Goal: Task Accomplishment & Management: Manage account settings

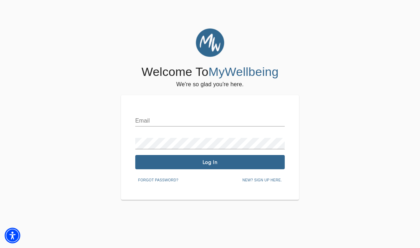
click at [214, 125] on input "text" at bounding box center [209, 120] width 149 height 11
click at [220, 119] on input "text" at bounding box center [209, 120] width 149 height 11
type input "[EMAIL_ADDRESS][DOMAIN_NAME]"
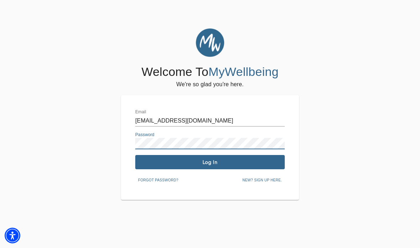
click at [244, 168] on button "Log In" at bounding box center [209, 162] width 149 height 14
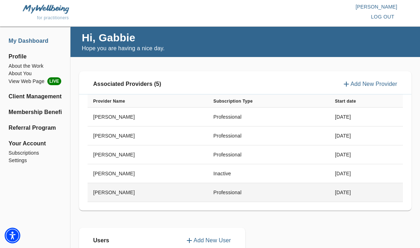
click at [344, 193] on td "[DATE]" at bounding box center [366, 192] width 74 height 19
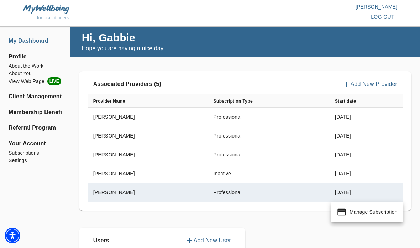
click at [375, 210] on p "Manage Subscription" at bounding box center [373, 211] width 48 height 7
